Goal: Find specific page/section: Find specific page/section

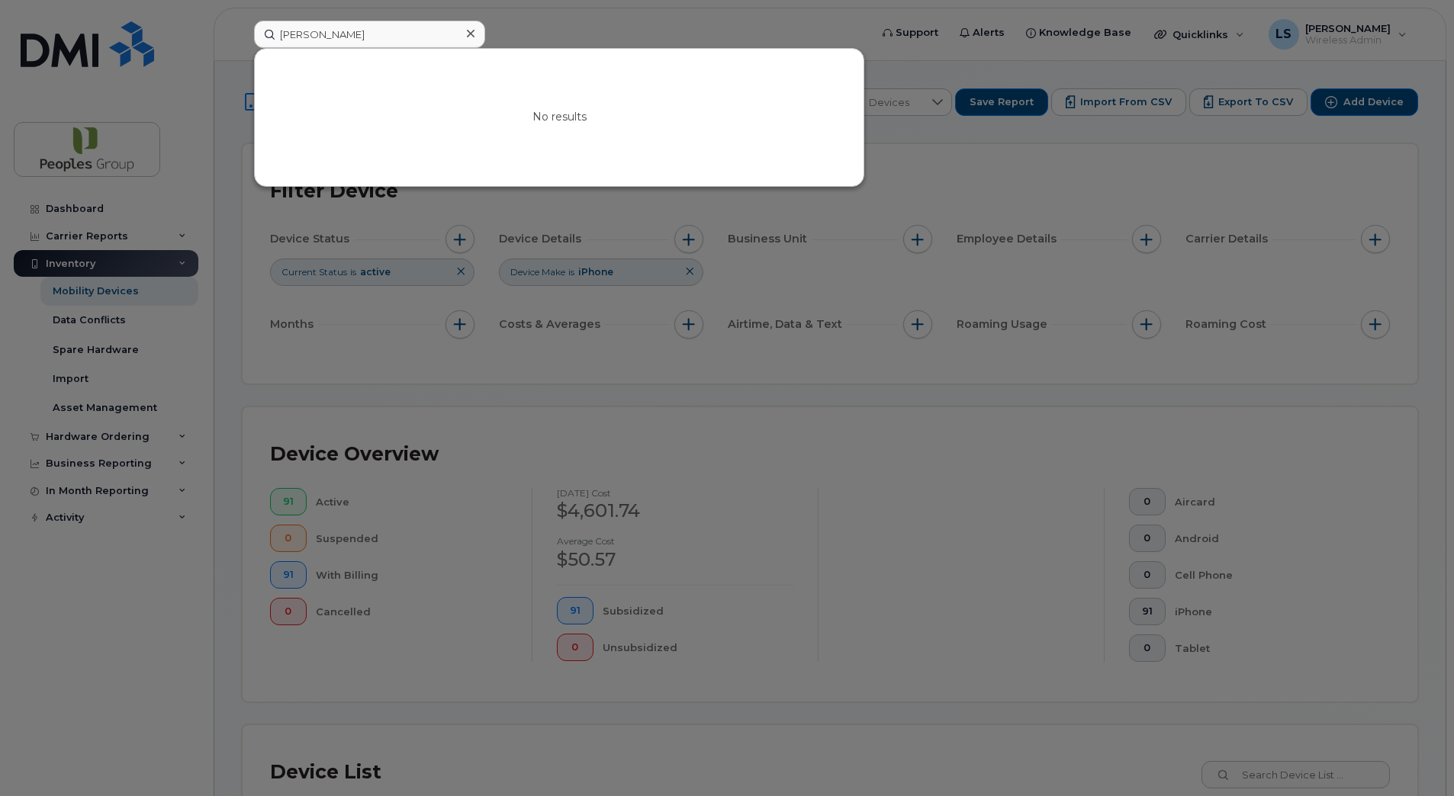
click at [416, 34] on input "[PERSON_NAME]" at bounding box center [369, 34] width 231 height 27
drag, startPoint x: 416, startPoint y: 34, endPoint x: 190, endPoint y: 4, distance: 227.8
click at [242, 21] on div "[PERSON_NAME] No results" at bounding box center [557, 34] width 630 height 27
paste input "[PERSON_NAME]"
drag, startPoint x: 315, startPoint y: 34, endPoint x: 449, endPoint y: 47, distance: 134.9
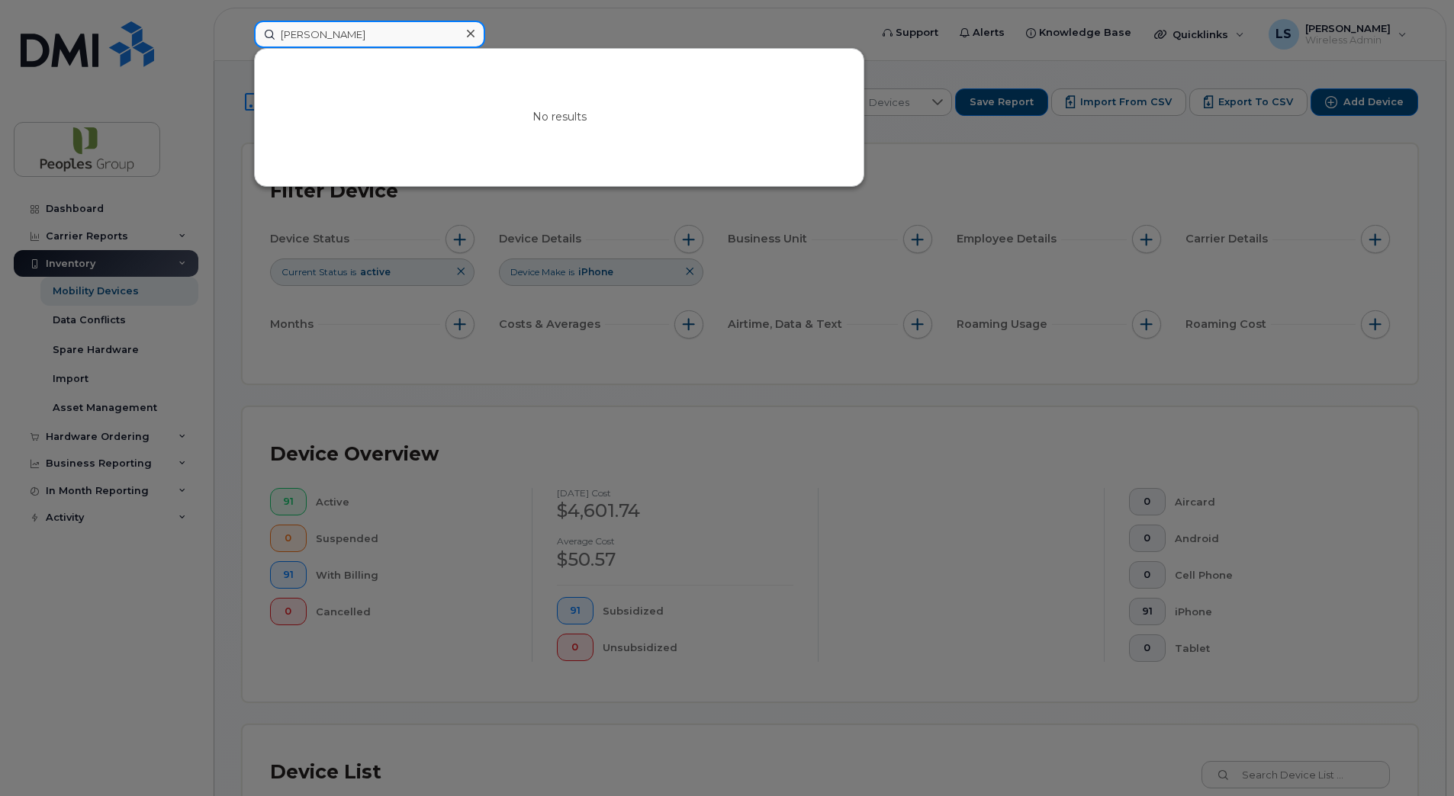
click at [449, 47] on input "[PERSON_NAME]" at bounding box center [369, 34] width 231 height 27
click at [397, 29] on input "Ansen" at bounding box center [369, 34] width 231 height 27
paste input "[PERSON_NAME] Byroju"
drag, startPoint x: 318, startPoint y: 34, endPoint x: 437, endPoint y: 37, distance: 119.0
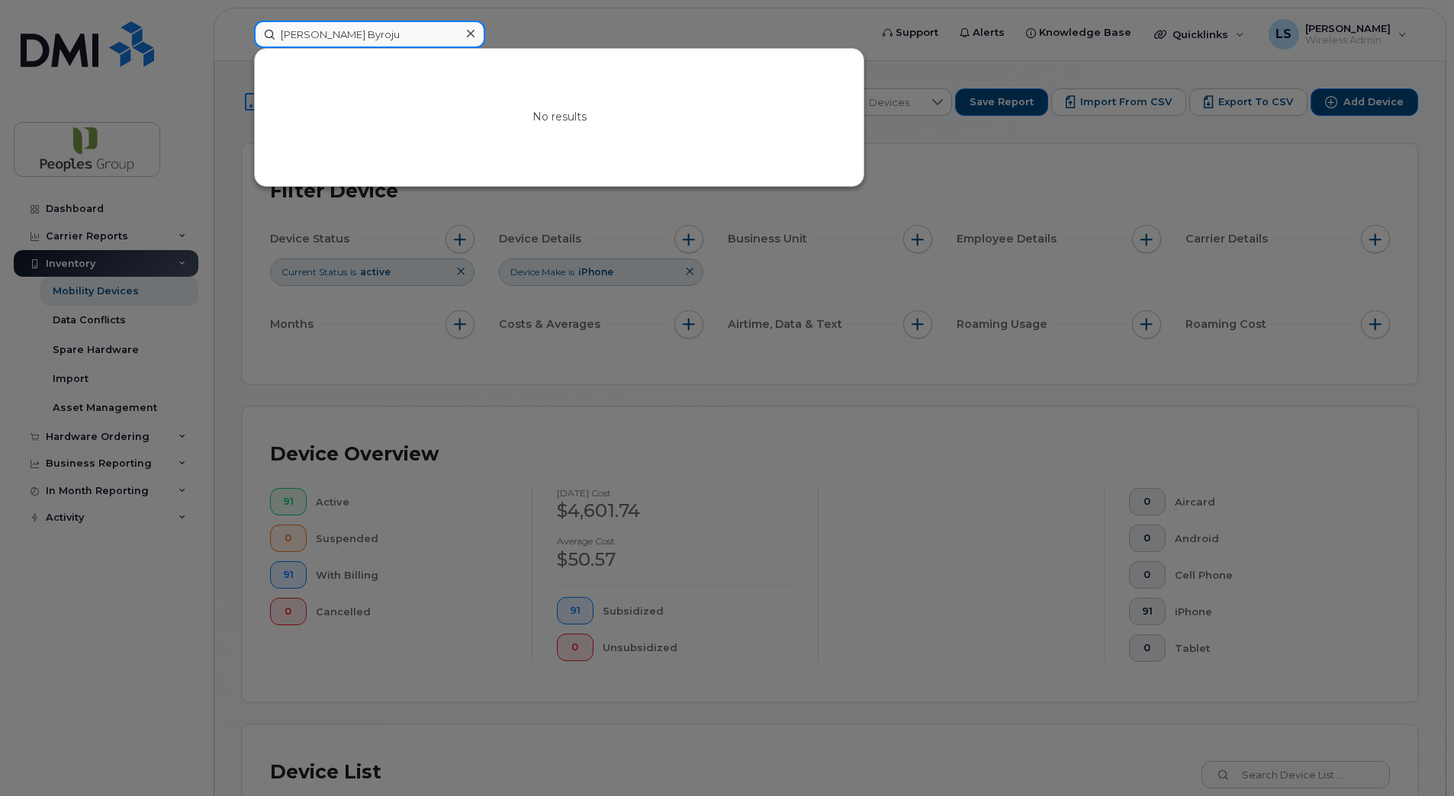
click at [437, 37] on input "[PERSON_NAME] Byroju" at bounding box center [369, 34] width 231 height 27
type input "Naresh"
click at [706, 21] on div at bounding box center [727, 398] width 1454 height 796
